Goal: Book appointment/travel/reservation

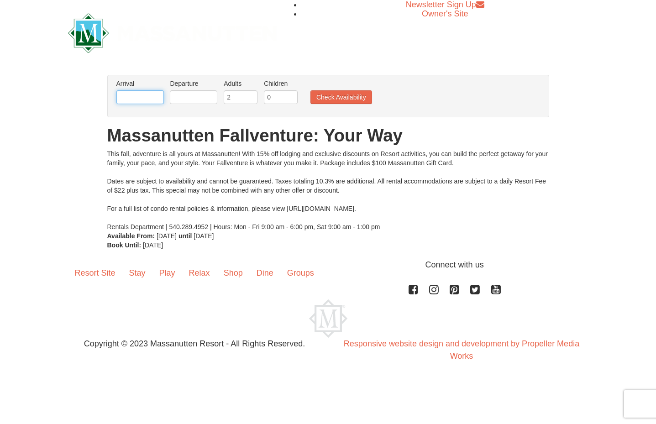
click at [147, 99] on input "text" at bounding box center [139, 97] width 47 height 14
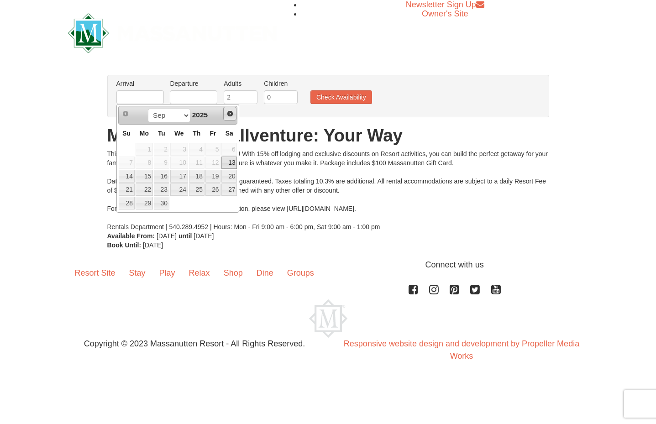
click at [229, 111] on span "Next" at bounding box center [229, 113] width 7 height 7
click at [217, 176] on link "17" at bounding box center [213, 176] width 16 height 13
type input "[DATE]"
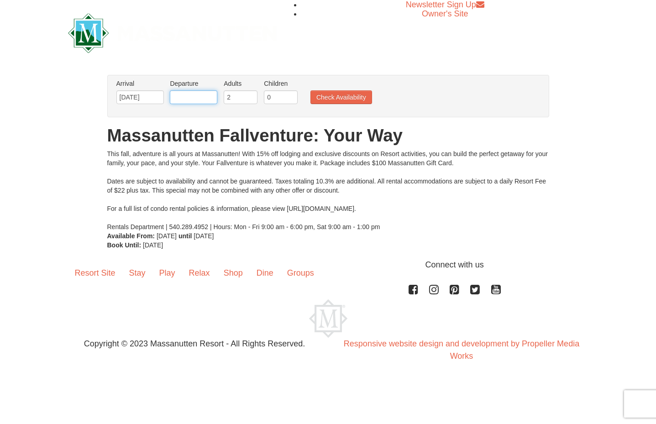
click at [200, 101] on input "text" at bounding box center [193, 97] width 47 height 14
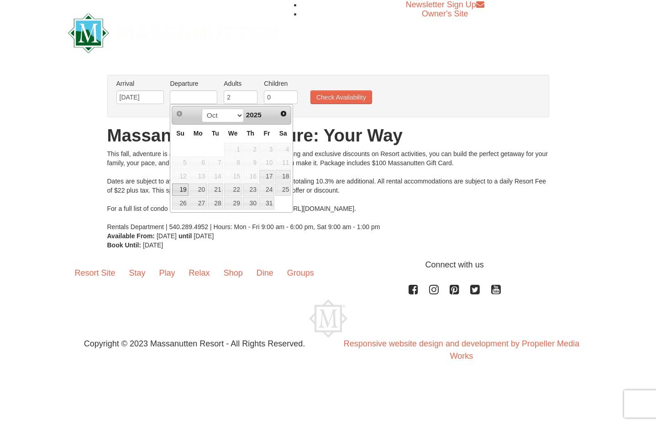
click at [181, 187] on link "19" at bounding box center [180, 189] width 16 height 13
type input "[DATE]"
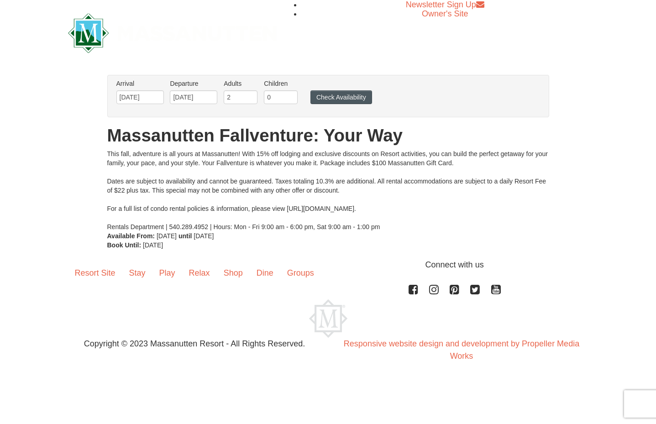
click at [343, 99] on button "Check Availability" at bounding box center [341, 97] width 62 height 14
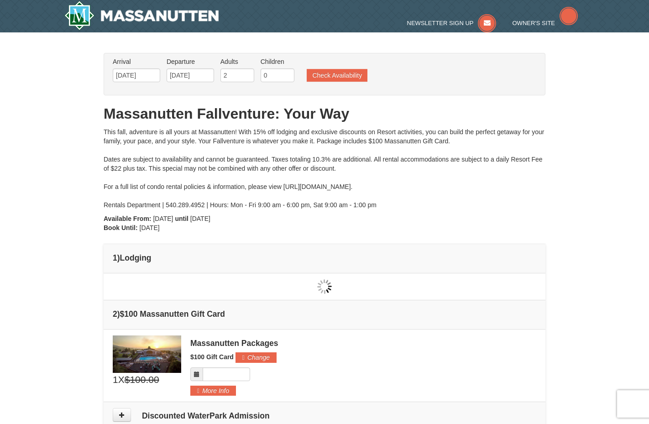
type input "[DATE]"
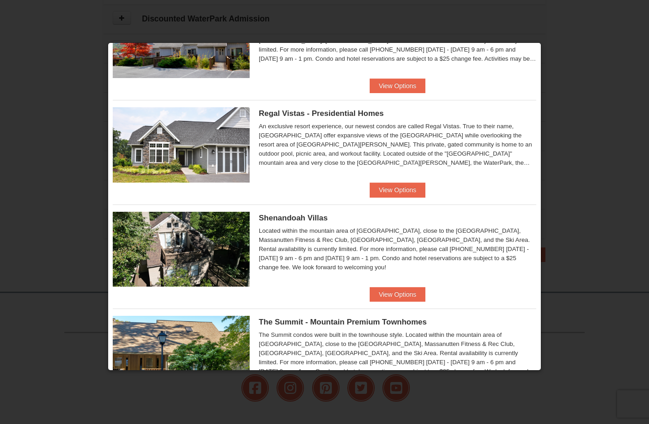
scroll to position [56, 0]
